Goal: Find specific page/section: Find specific page/section

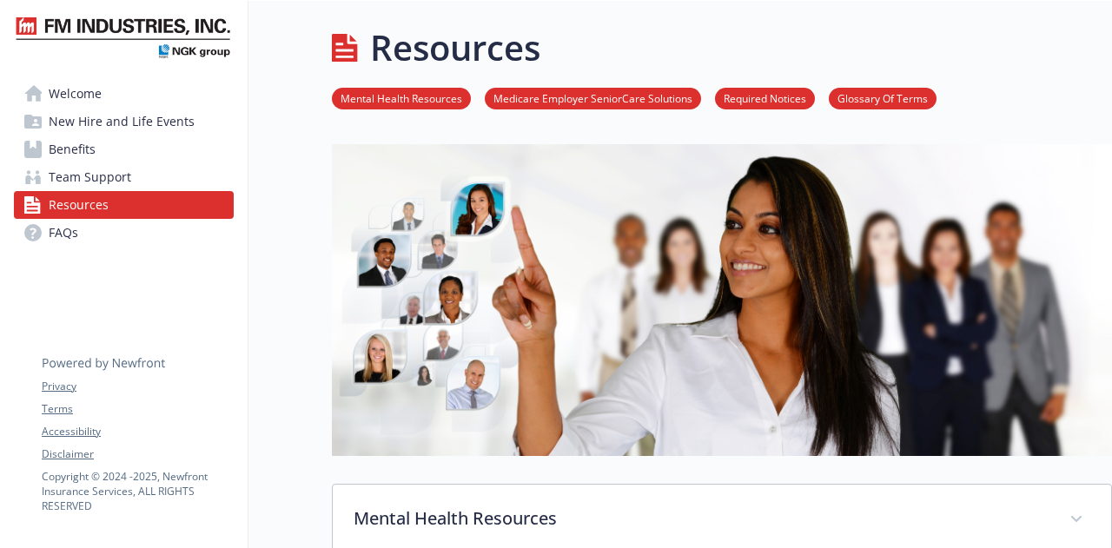
scroll to position [2112, 0]
